Goal: Task Accomplishment & Management: Complete application form

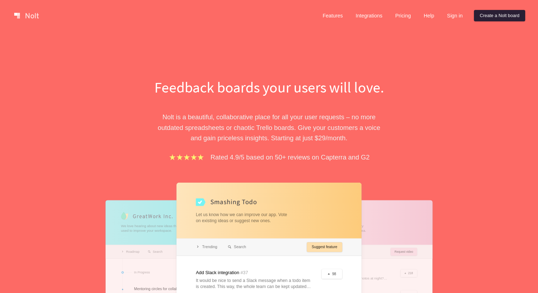
click at [499, 17] on link "Create a Nolt board" at bounding box center [499, 15] width 51 height 11
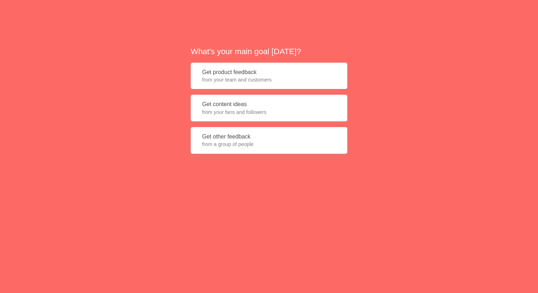
click at [285, 110] on span "from your fans and followers" at bounding box center [269, 112] width 134 height 7
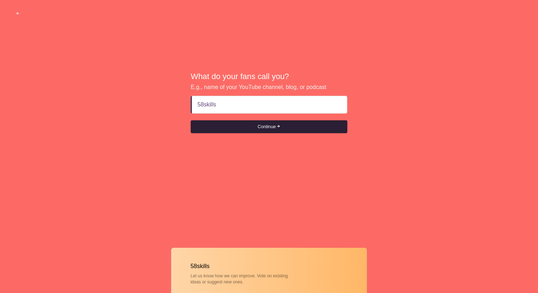
click at [292, 124] on button "Continue" at bounding box center [269, 126] width 157 height 13
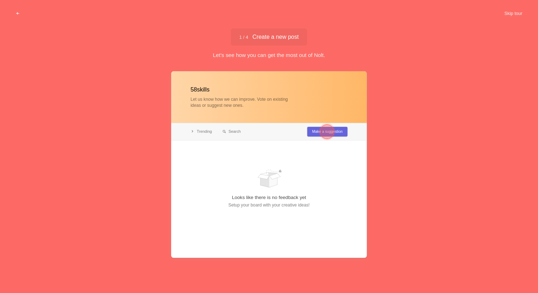
type input "58skills"
click at [320, 128] on div at bounding box center [327, 132] width 26 height 26
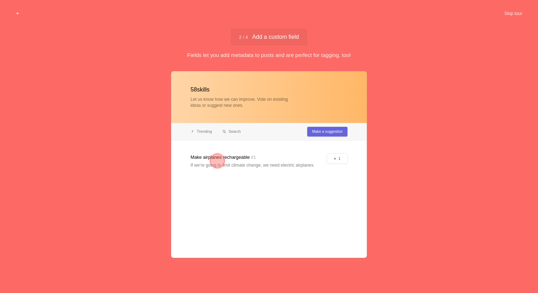
click at [311, 153] on div at bounding box center [269, 164] width 196 height 187
click at [217, 161] on div at bounding box center [217, 161] width 14 height 14
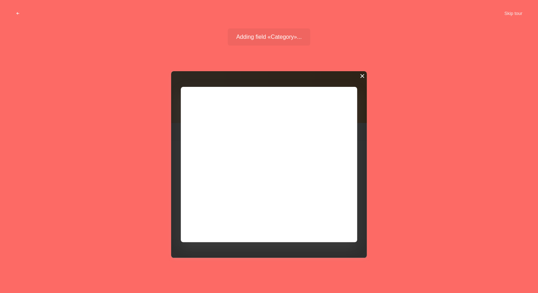
click at [364, 78] on div at bounding box center [362, 76] width 5 height 5
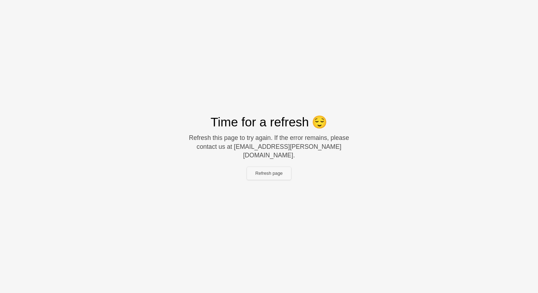
click at [271, 172] on button "Refresh page" at bounding box center [269, 173] width 45 height 13
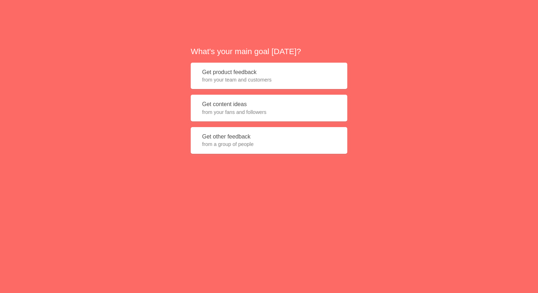
click at [252, 109] on span "from your fans and followers" at bounding box center [269, 112] width 134 height 7
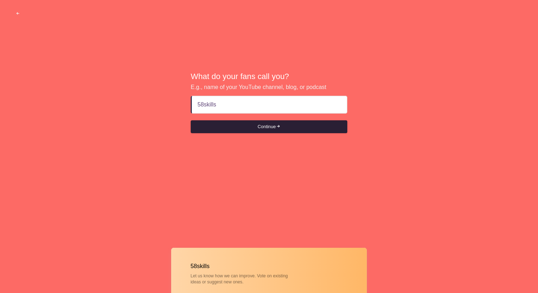
click at [267, 129] on button "Continue" at bounding box center [269, 126] width 157 height 13
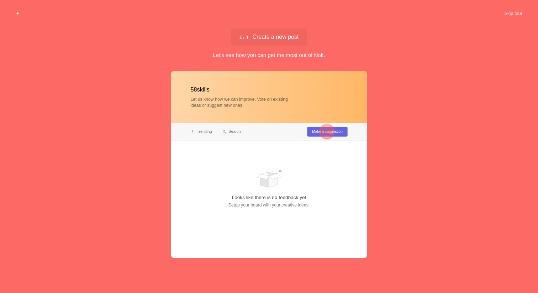
type input "58skills"
click at [315, 131] on div at bounding box center [327, 132] width 26 height 26
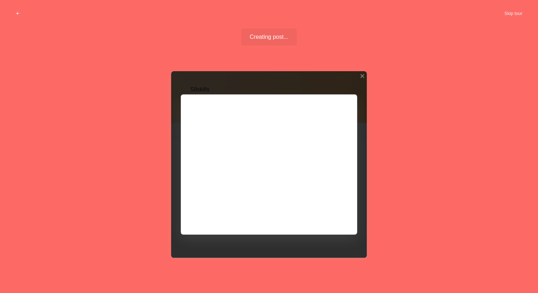
click at [324, 212] on div at bounding box center [269, 164] width 196 height 187
click at [362, 77] on div at bounding box center [362, 76] width 5 height 5
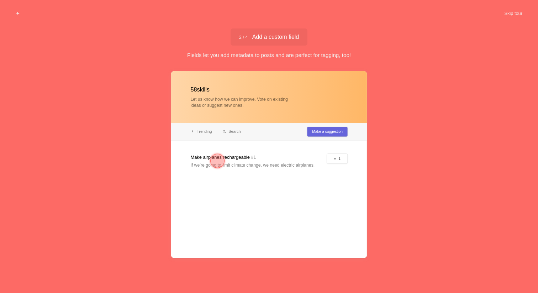
click at [216, 161] on div at bounding box center [217, 161] width 14 height 14
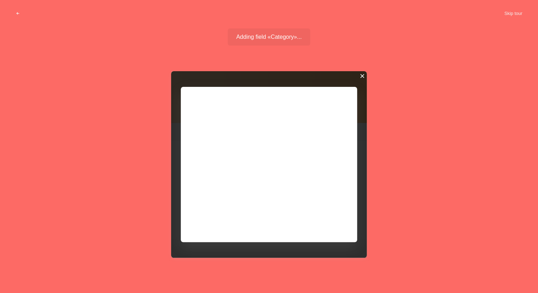
click at [362, 75] on div at bounding box center [362, 76] width 5 height 5
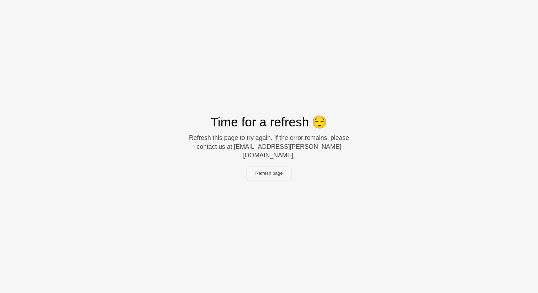
click at [270, 168] on button "Refresh page" at bounding box center [269, 173] width 45 height 13
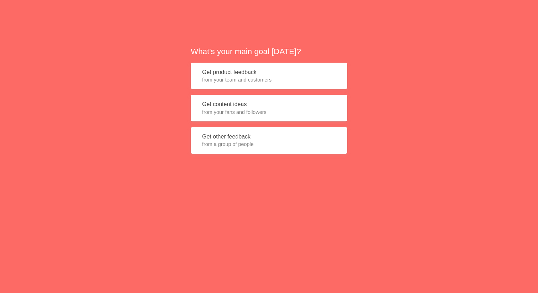
click at [246, 72] on button "Get product feedback from your team and customers" at bounding box center [269, 76] width 157 height 27
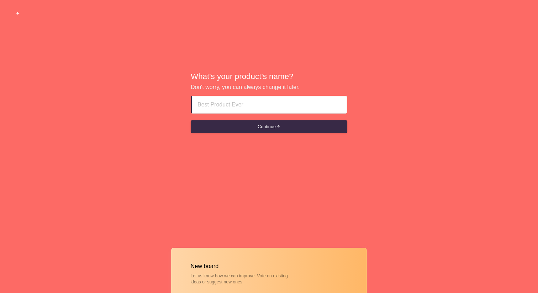
click at [16, 15] on span "button" at bounding box center [18, 13] width 5 height 5
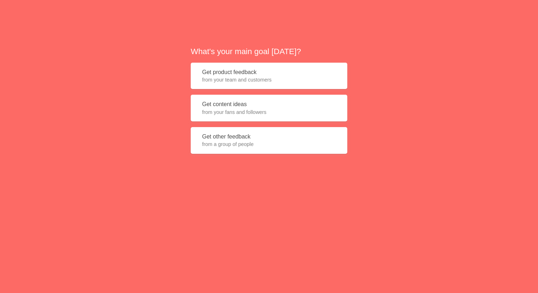
click at [272, 109] on span "from your fans and followers" at bounding box center [269, 112] width 134 height 7
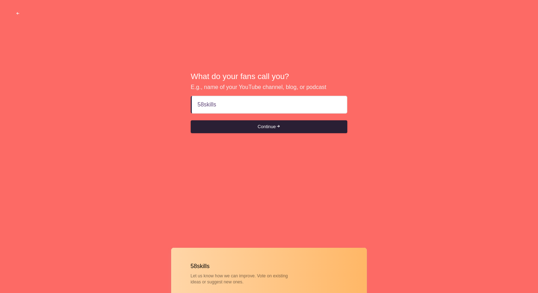
click at [281, 126] on span "submit" at bounding box center [278, 126] width 5 height 5
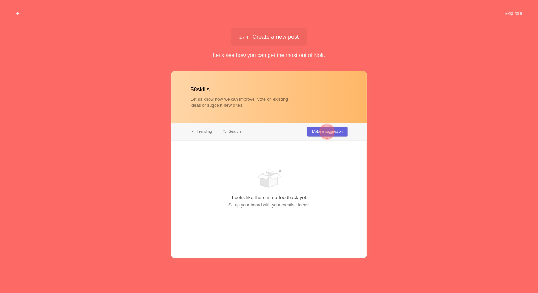
type input "58skills"
click at [267, 37] on span "1 / 4 Create a new post" at bounding box center [269, 37] width 59 height 6
click at [319, 130] on div at bounding box center [327, 132] width 26 height 26
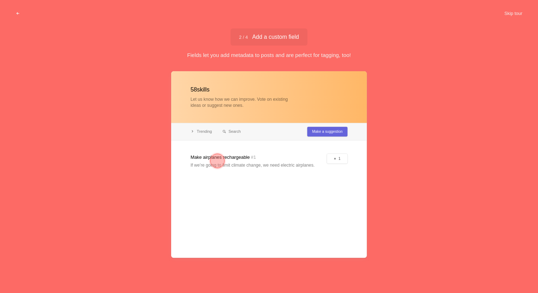
click at [216, 161] on div at bounding box center [217, 161] width 14 height 14
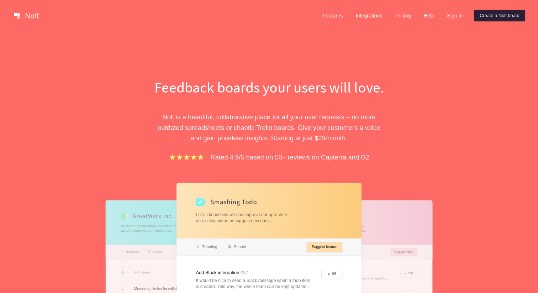
click at [491, 15] on link "Create a Nolt board" at bounding box center [499, 15] width 51 height 11
click at [453, 15] on link "Sign in" at bounding box center [455, 15] width 27 height 11
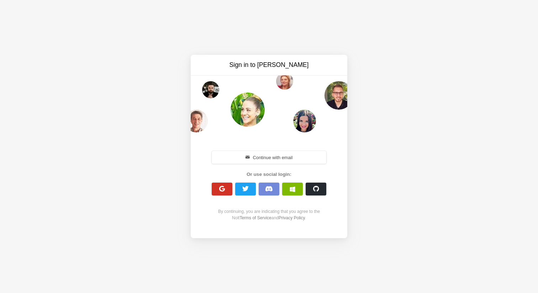
click at [223, 189] on span "button" at bounding box center [222, 189] width 7 height 7
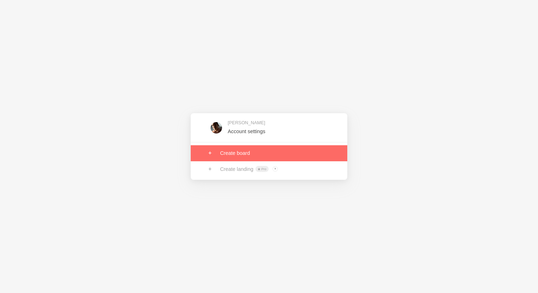
click at [239, 155] on link at bounding box center [269, 153] width 157 height 16
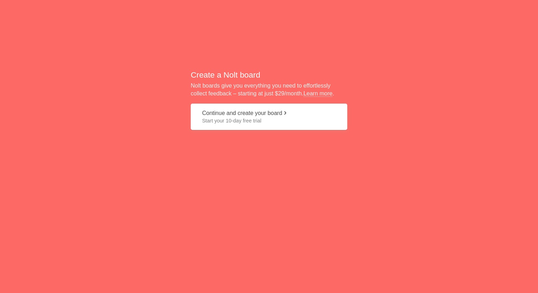
click at [272, 121] on span "Start your 10-day free trial" at bounding box center [269, 120] width 134 height 7
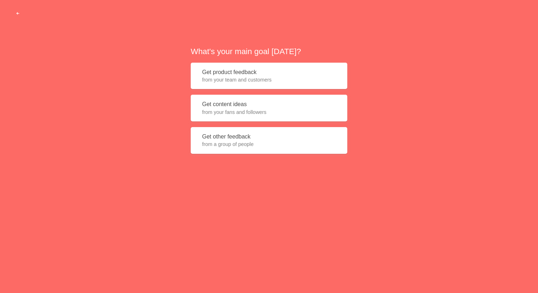
click at [17, 12] on span "button" at bounding box center [18, 13] width 5 height 5
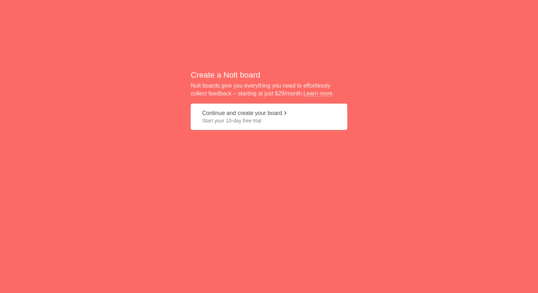
click at [17, 12] on div "Create a [PERSON_NAME] board [PERSON_NAME] boards give you everything you need …" at bounding box center [269, 102] width 538 height 205
